Goal: Book appointment/travel/reservation

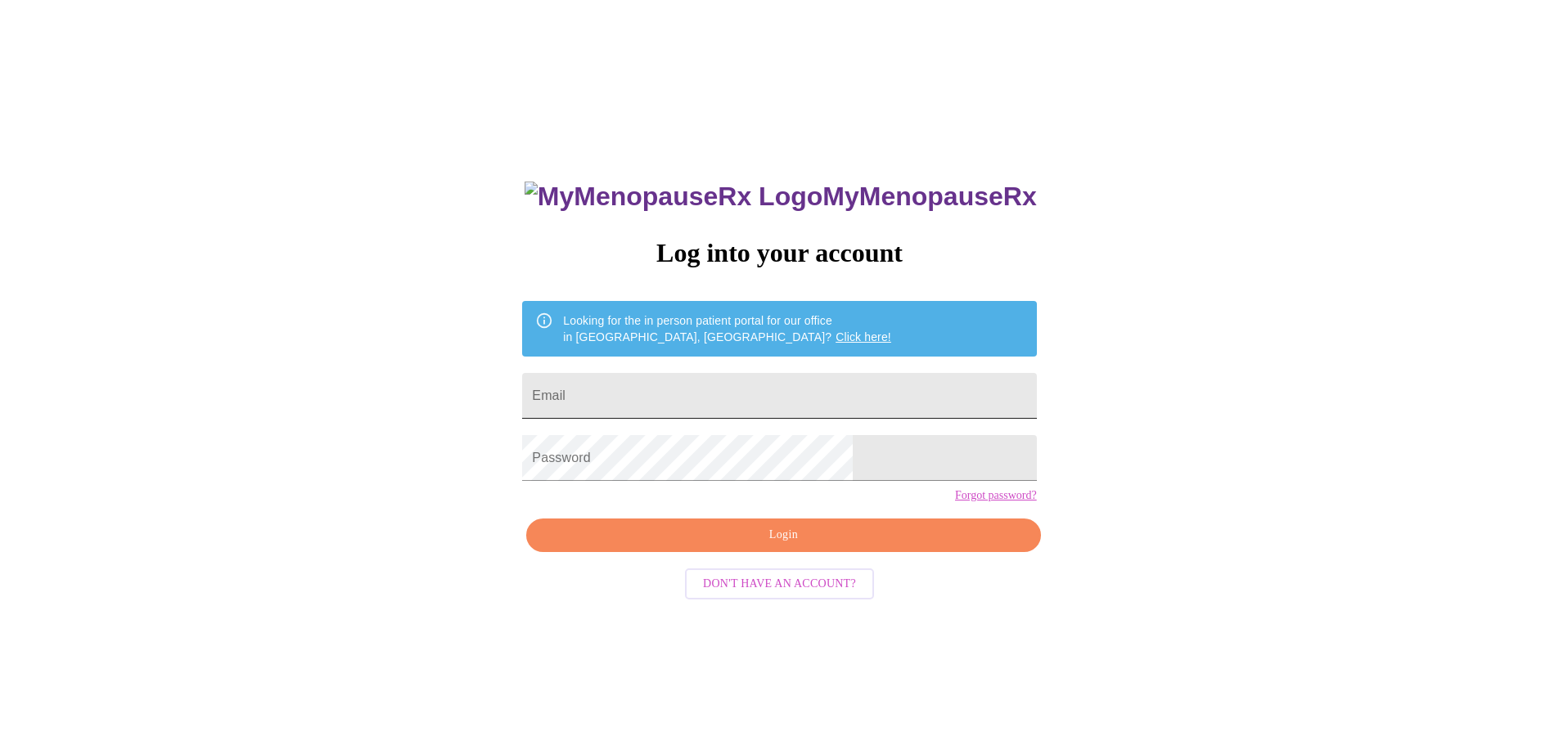
click at [657, 393] on input "Email" at bounding box center [779, 396] width 514 height 46
type input "[EMAIL_ADDRESS][DOMAIN_NAME]"
click at [785, 546] on span "Login" at bounding box center [783, 535] width 476 height 20
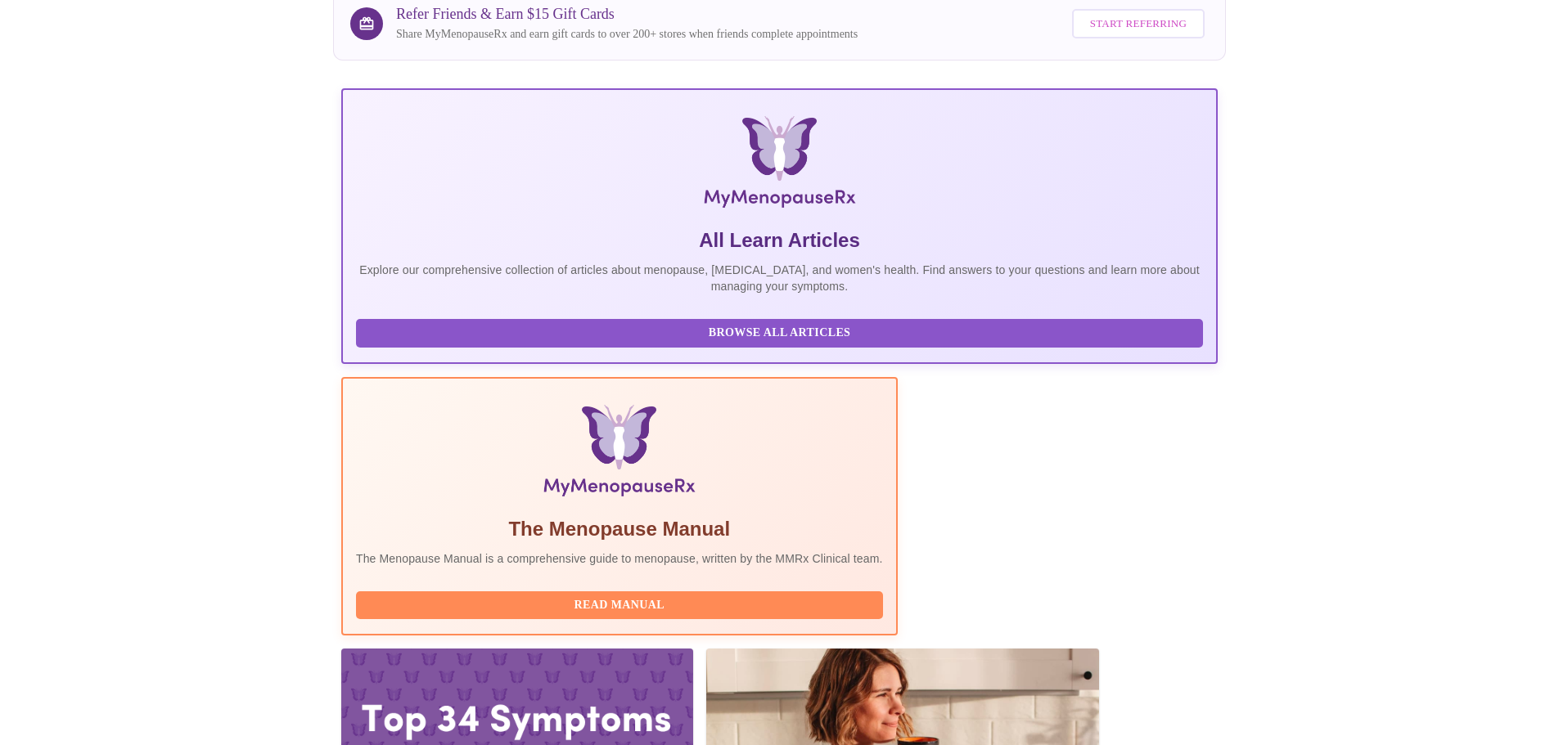
scroll to position [235, 0]
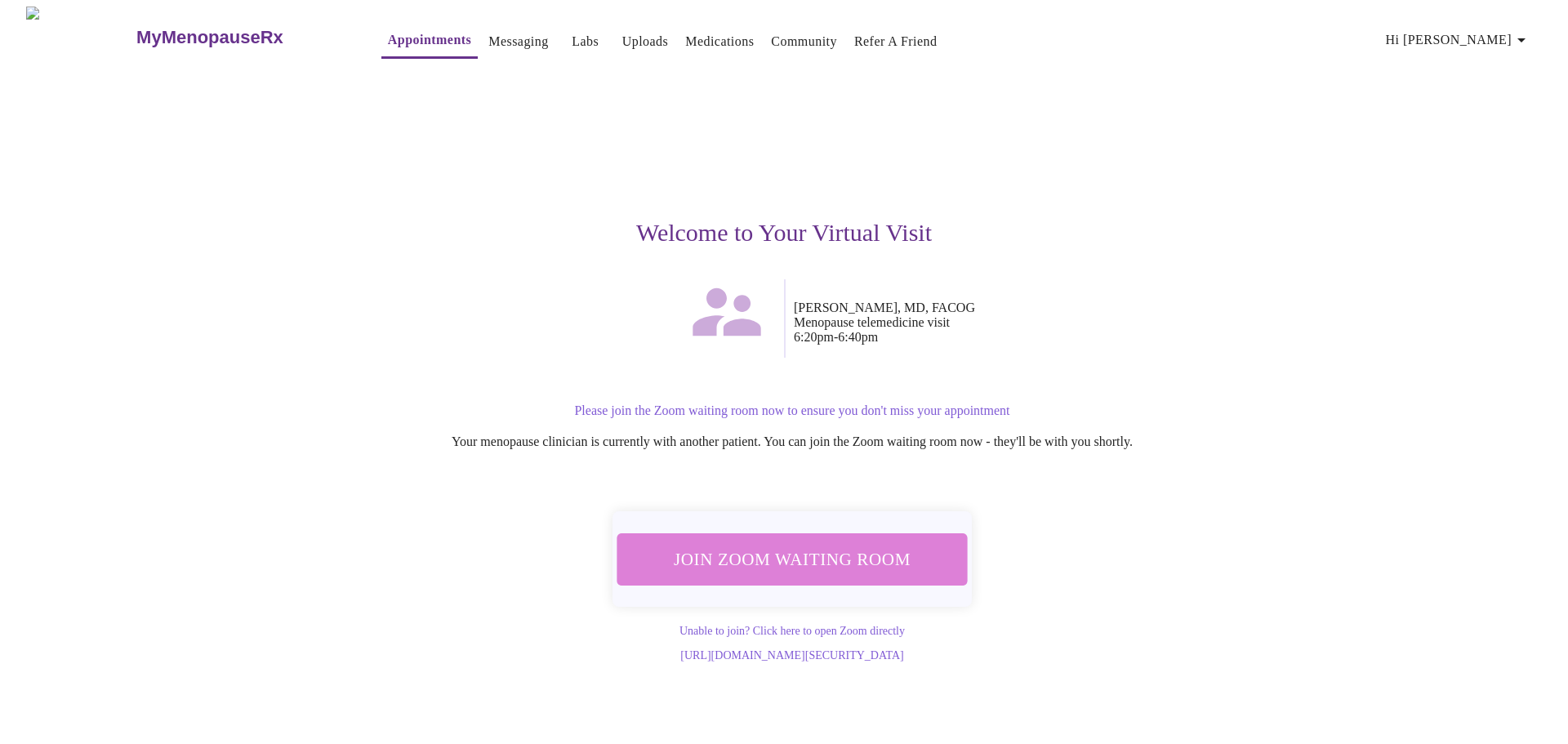
click at [821, 553] on span "Join Zoom Waiting Room" at bounding box center [792, 559] width 307 height 30
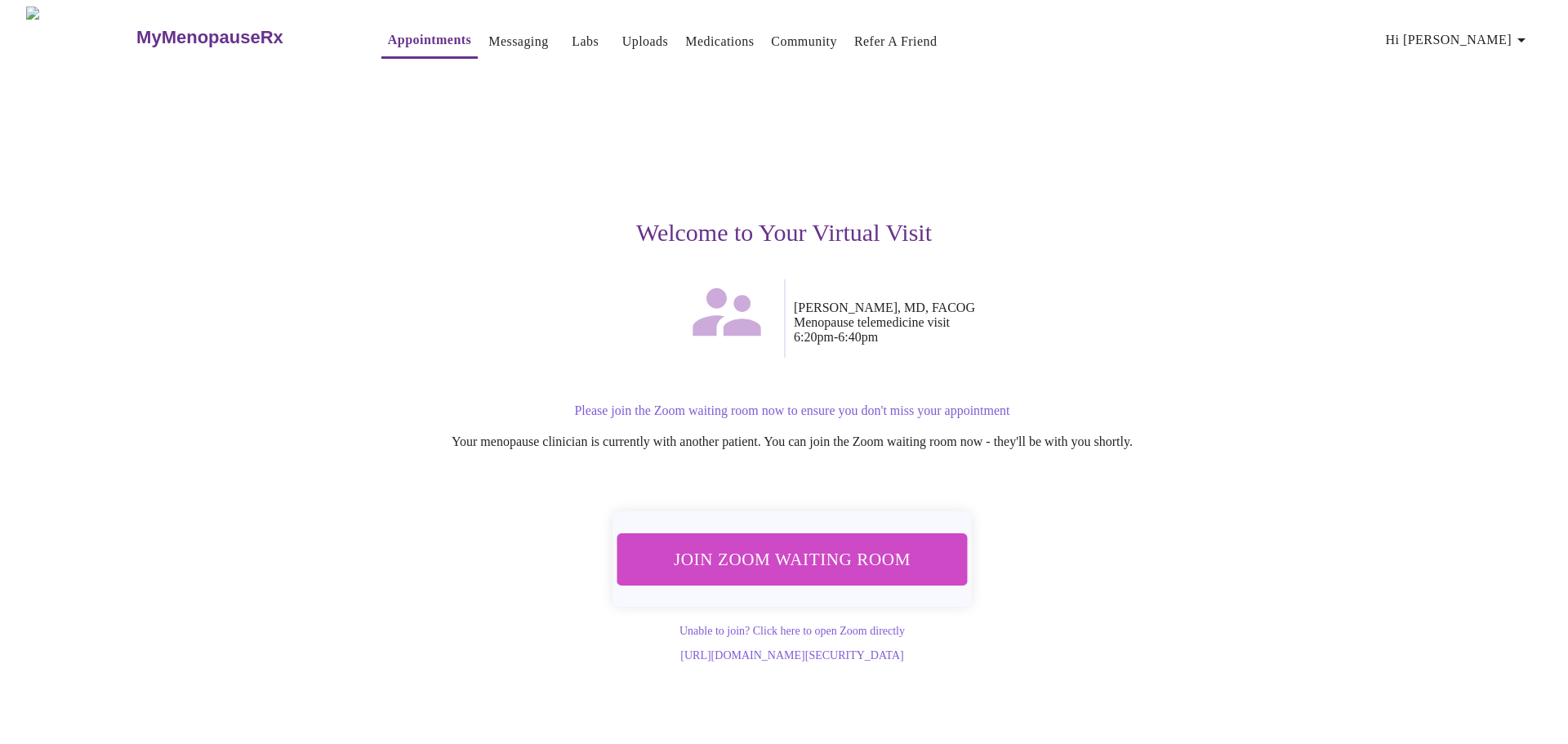
click at [788, 545] on span "Join Zoom Waiting Room" at bounding box center [792, 559] width 307 height 30
